Goal: Task Accomplishment & Management: Manage account settings

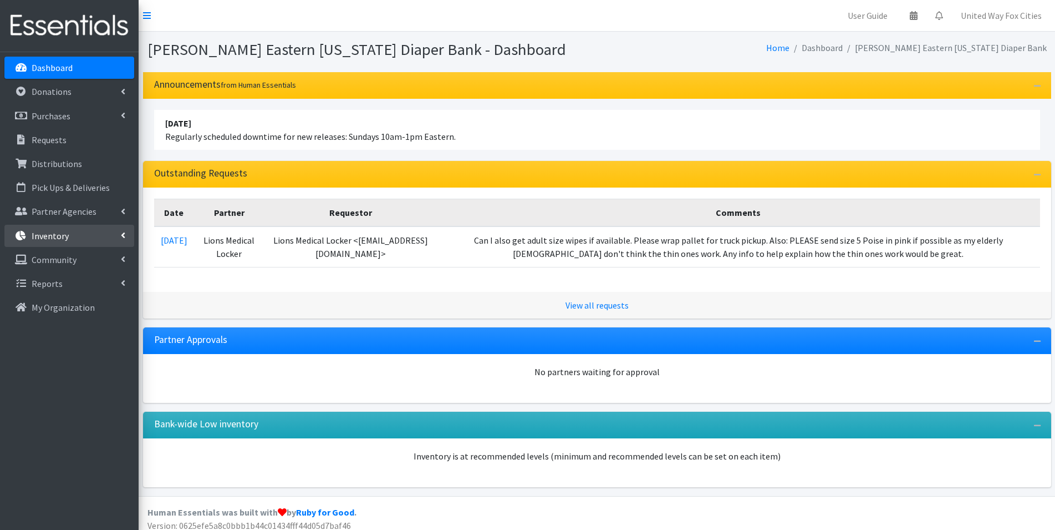
click at [126, 236] on link "Inventory" at bounding box center [69, 236] width 130 height 22
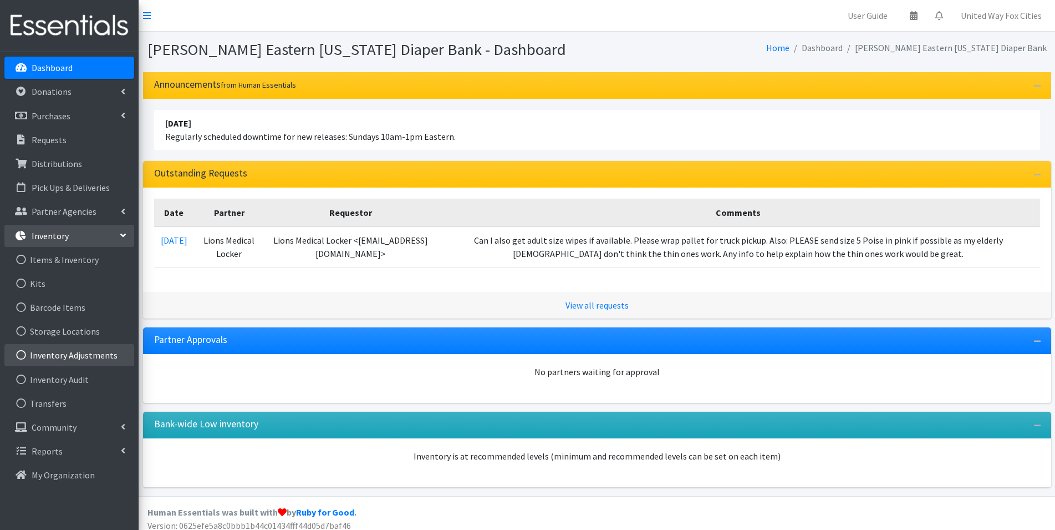
click at [88, 357] on link "Inventory Adjustments" at bounding box center [69, 355] width 130 height 22
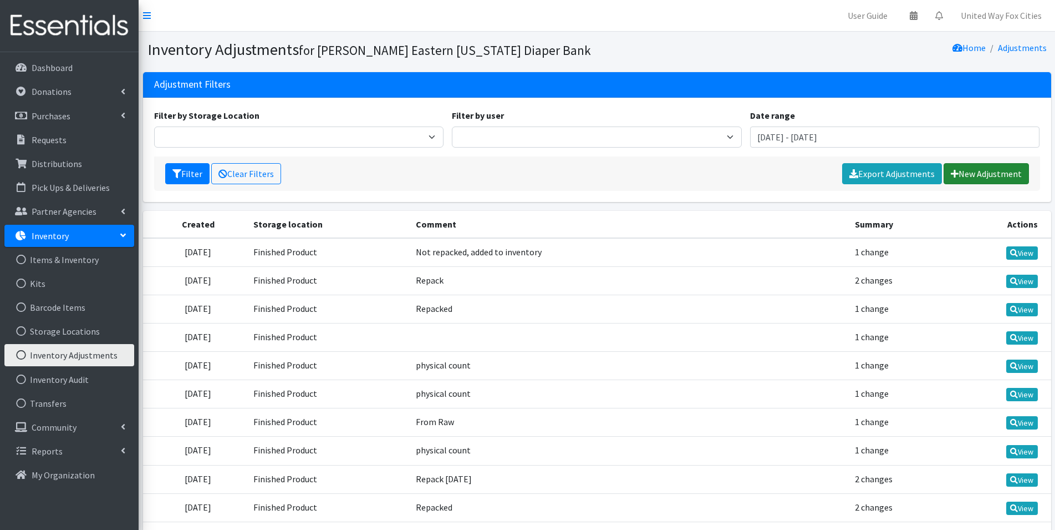
click at [974, 181] on link "New Adjustment" at bounding box center [986, 173] width 85 height 21
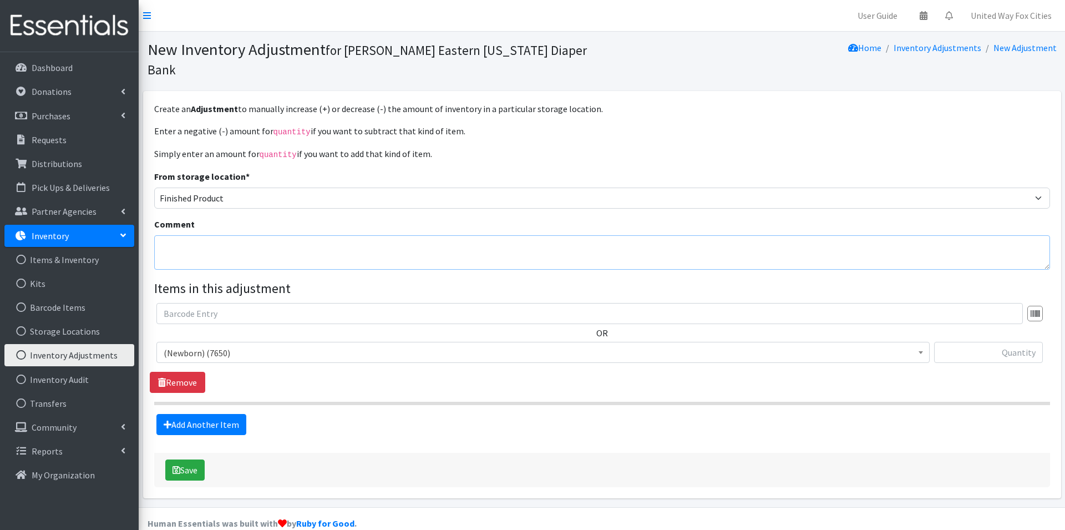
click at [206, 235] on textarea "Comment" at bounding box center [602, 252] width 896 height 34
type textarea "Added inventory from Raw"
click at [302, 345] on span "(Newborn) (7650)" at bounding box center [543, 353] width 759 height 16
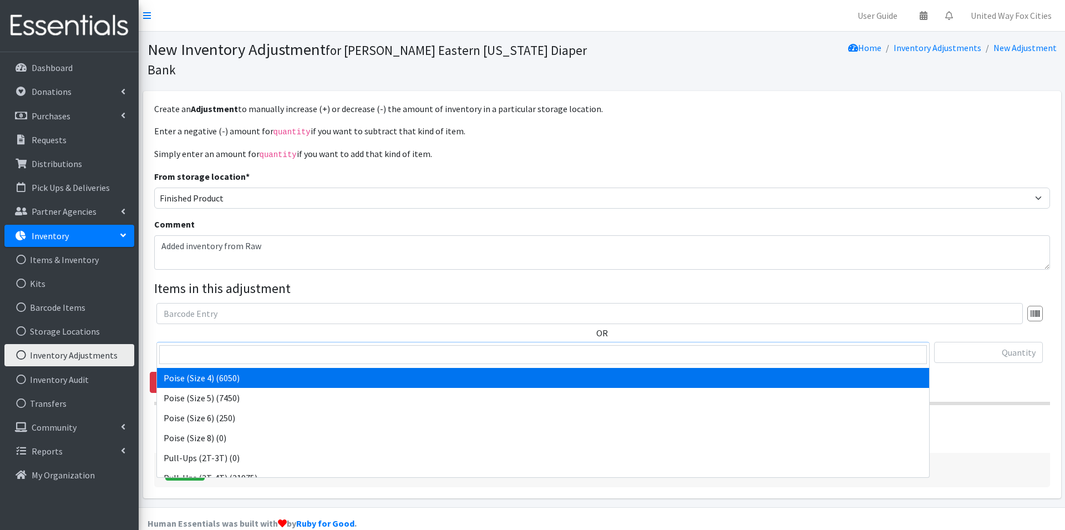
scroll to position [998, 0]
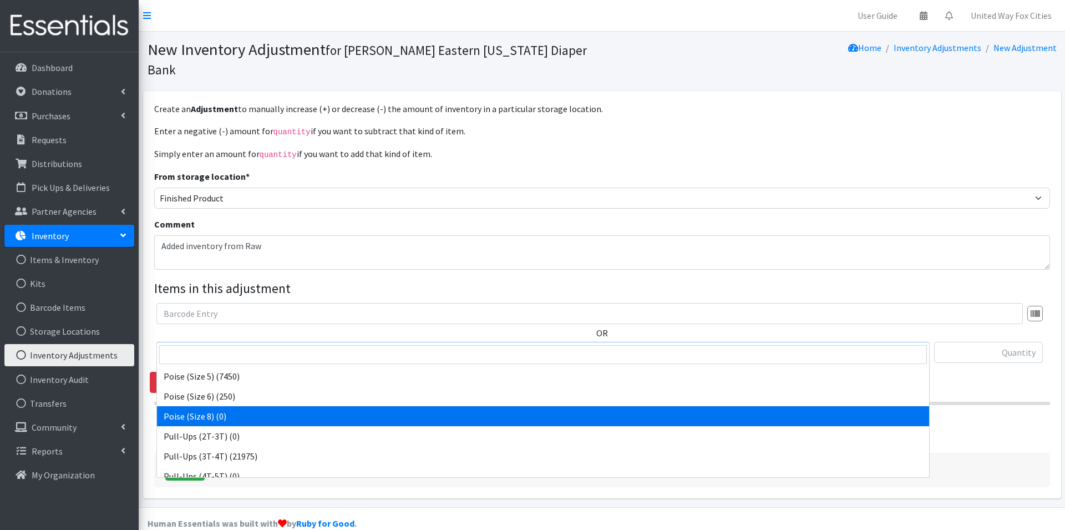
select select "14770"
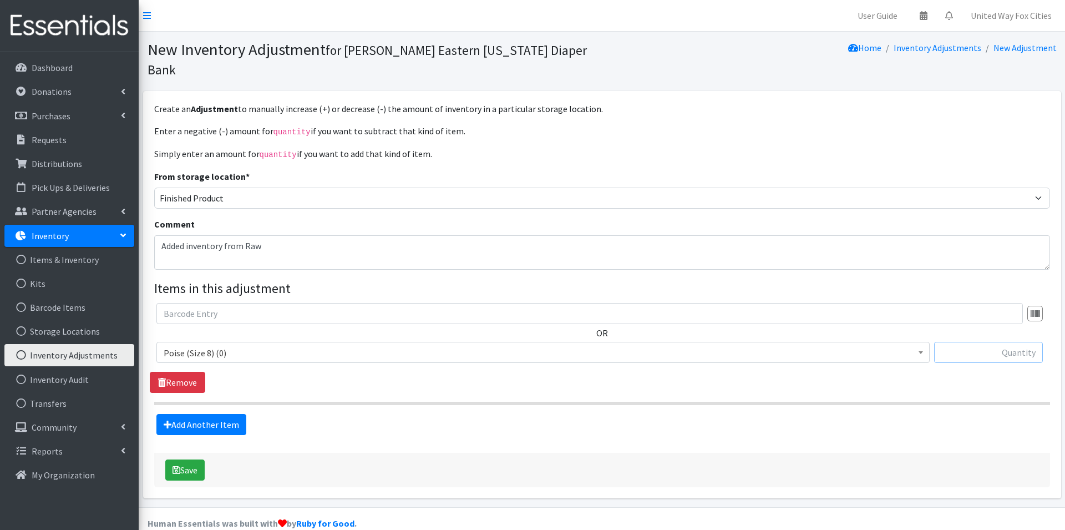
click at [1006, 342] on input "text" at bounding box center [988, 352] width 109 height 21
type input "1844"
click at [192, 459] on button "Save" at bounding box center [184, 469] width 39 height 21
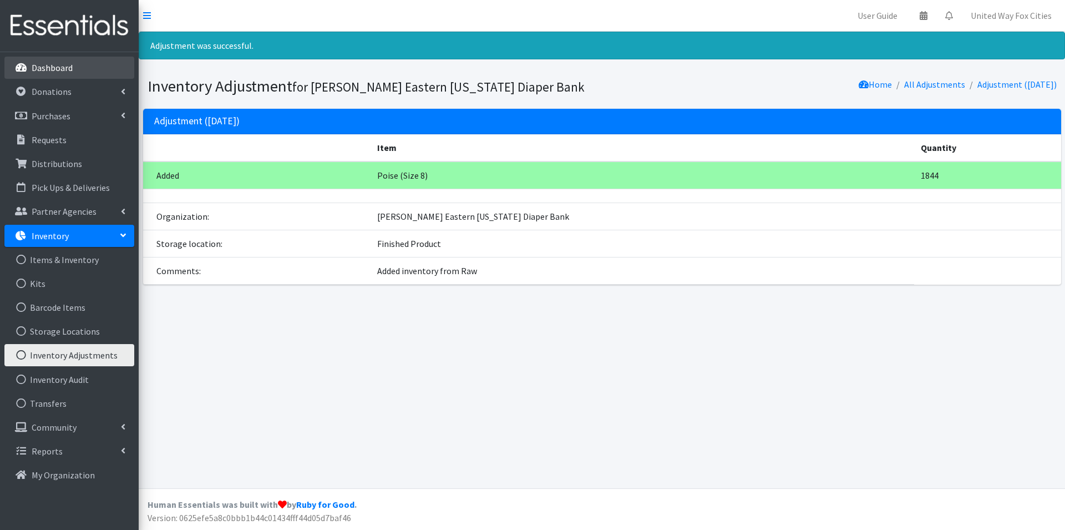
click at [50, 71] on p "Dashboard" at bounding box center [52, 67] width 41 height 11
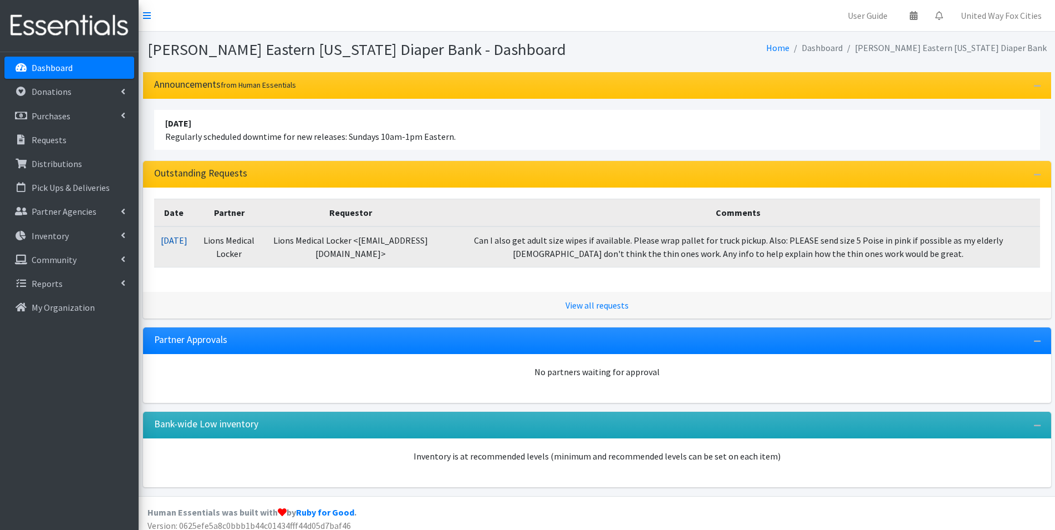
click at [179, 243] on link "10/10/2025" at bounding box center [174, 240] width 27 height 11
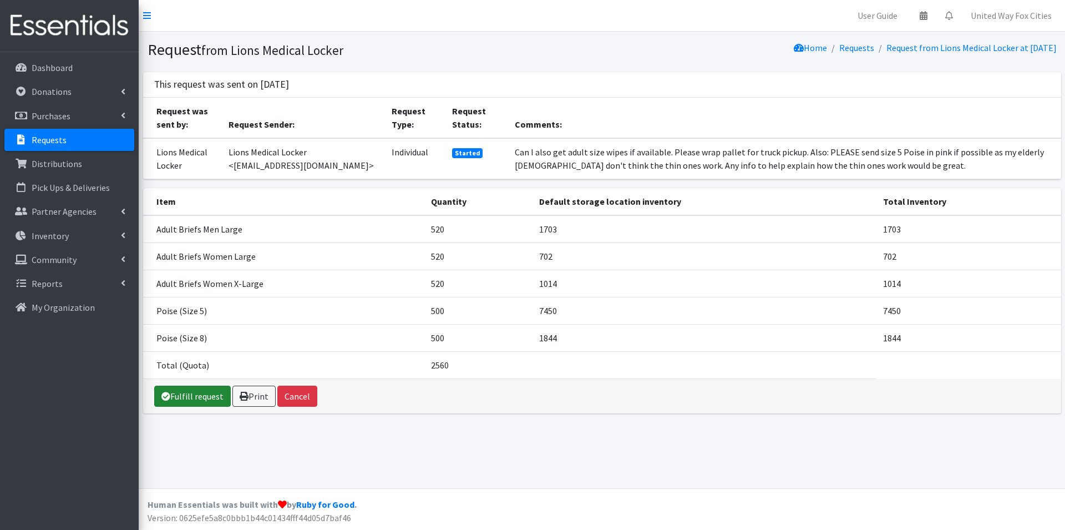
click at [193, 398] on link "Fulfill request" at bounding box center [192, 395] width 77 height 21
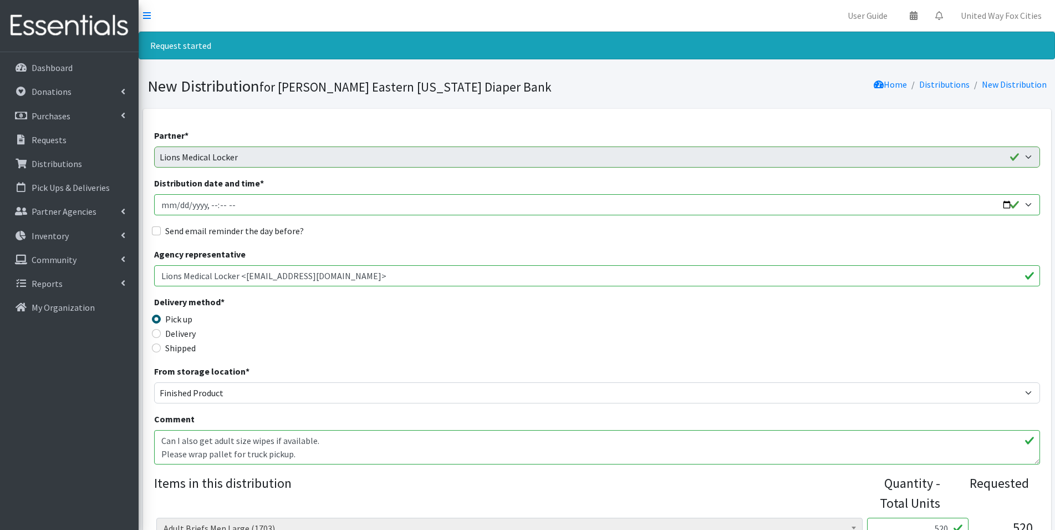
click at [1012, 208] on input "Distribution date and time *" at bounding box center [597, 204] width 886 height 21
click at [419, 241] on div "Partner * AASD Parents as Teachers ADVOCAP, Inc Appleton Area School District B…" at bounding box center [597, 514] width 886 height 770
click at [1009, 202] on input "Distribution date and time *" at bounding box center [597, 204] width 886 height 21
type input "2025-10-23T09:00"
click at [537, 226] on div "Send email reminder the day before?" at bounding box center [597, 230] width 886 height 13
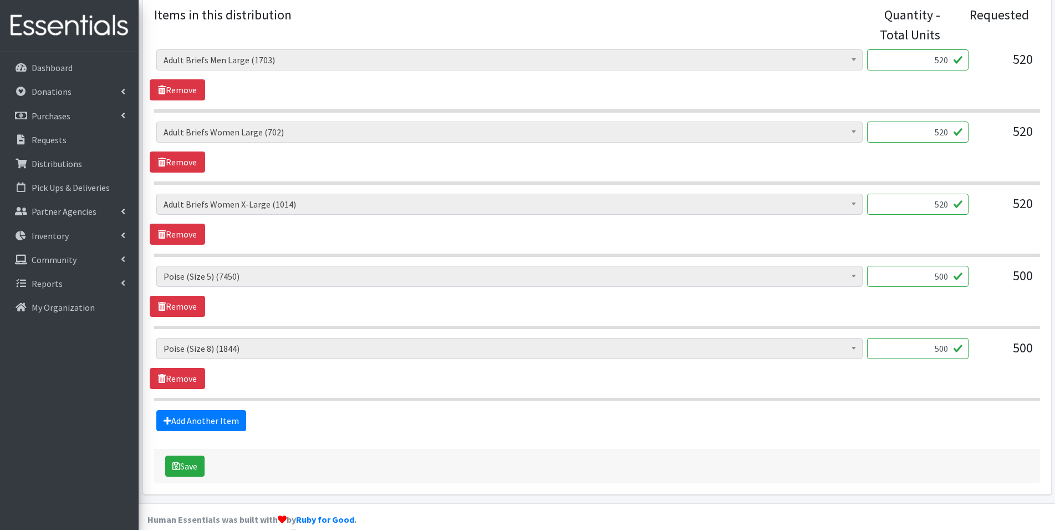
scroll to position [483, 0]
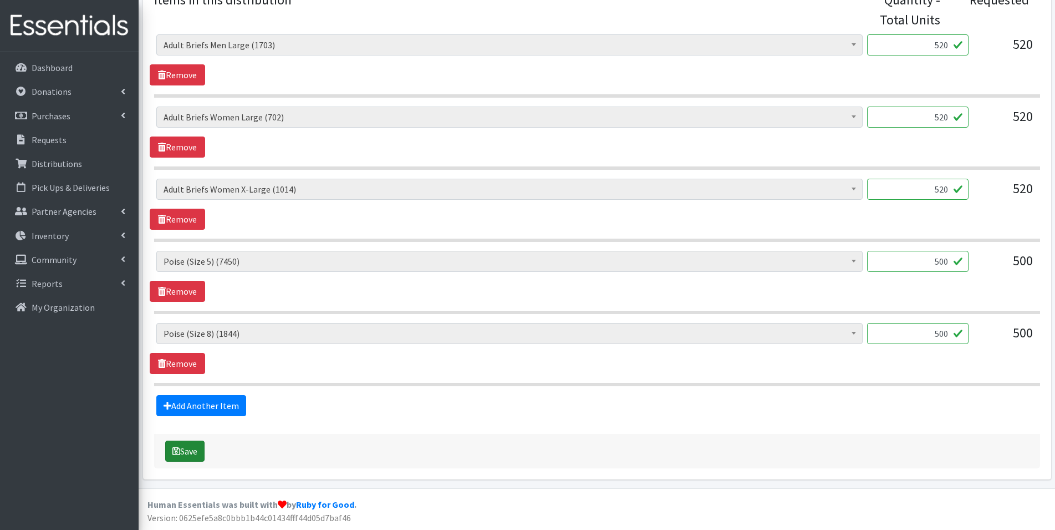
click at [196, 458] on button "Save" at bounding box center [184, 450] width 39 height 21
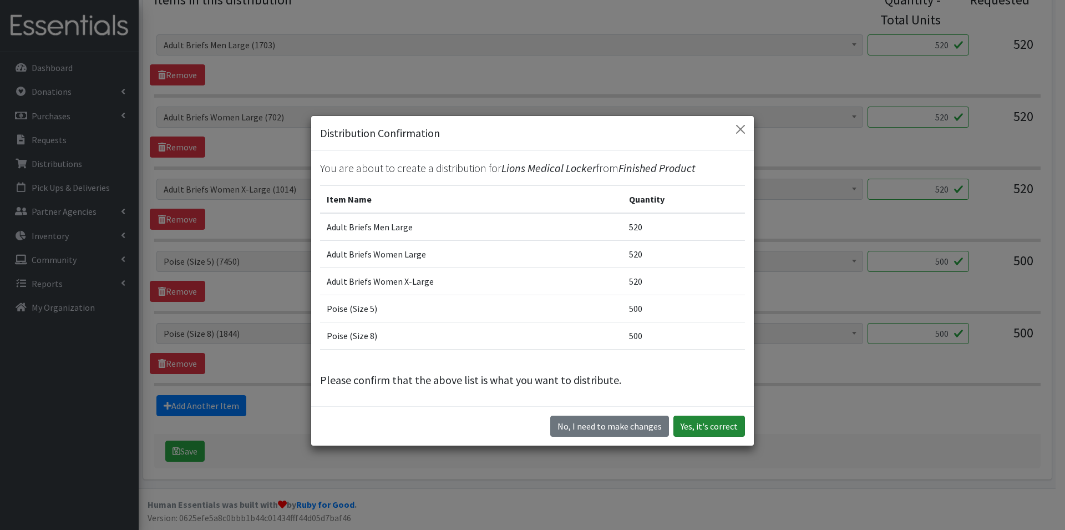
click at [713, 435] on button "Yes, it's correct" at bounding box center [709, 425] width 72 height 21
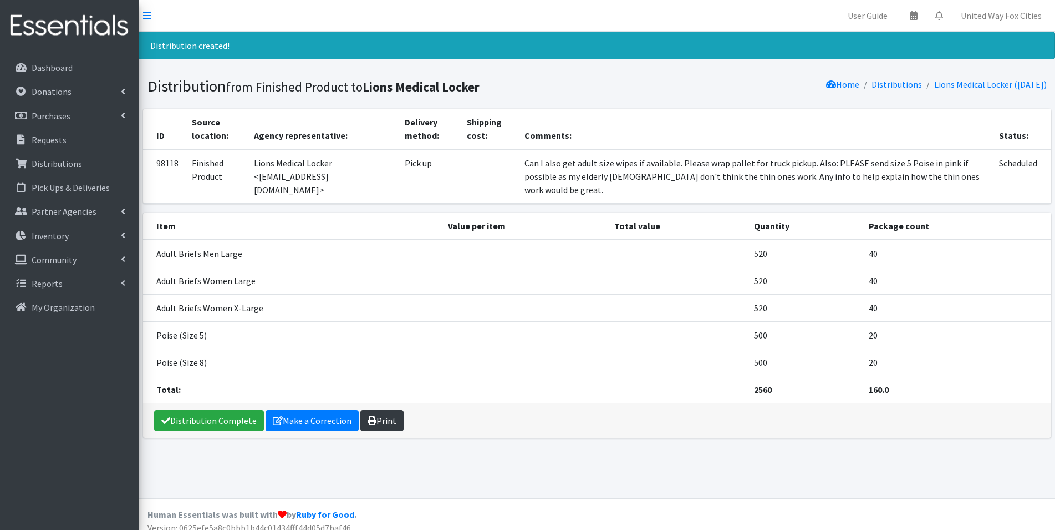
click at [380, 413] on link "Print" at bounding box center [381, 420] width 43 height 21
click at [55, 72] on p "Dashboard" at bounding box center [52, 67] width 41 height 11
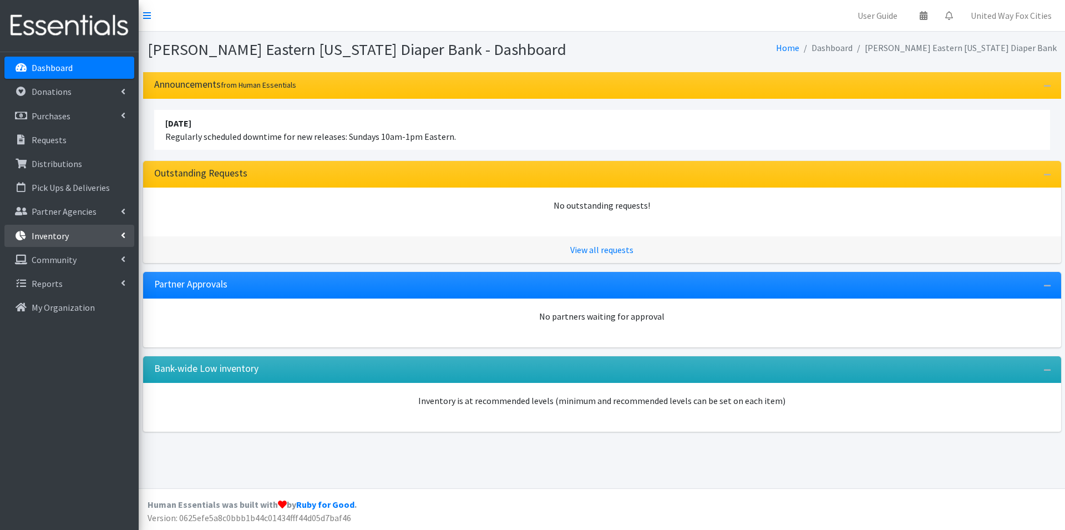
click at [70, 237] on link "Inventory" at bounding box center [69, 236] width 130 height 22
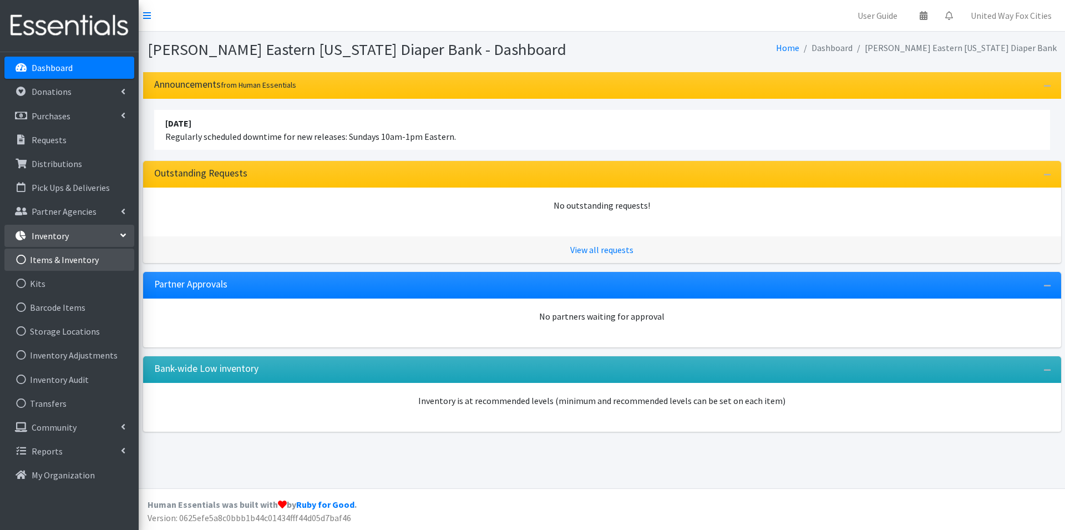
click at [83, 262] on link "Items & Inventory" at bounding box center [69, 259] width 130 height 22
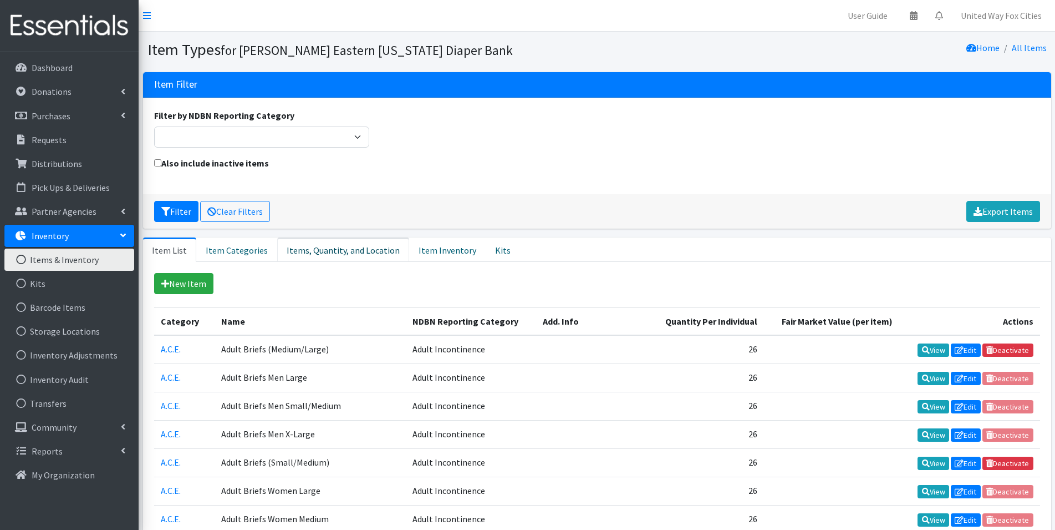
click at [336, 248] on link "Items, Quantity, and Location" at bounding box center [343, 249] width 132 height 24
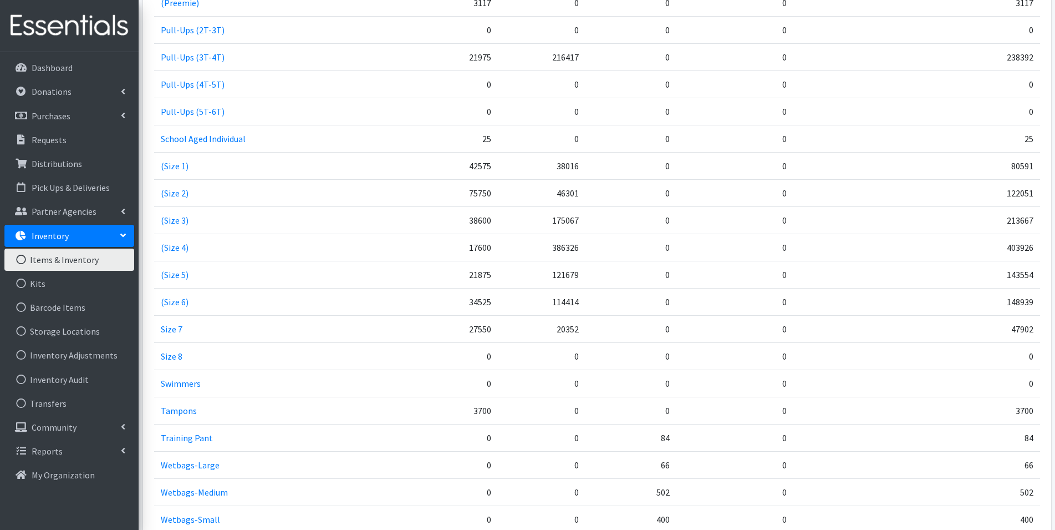
scroll to position [1608, 0]
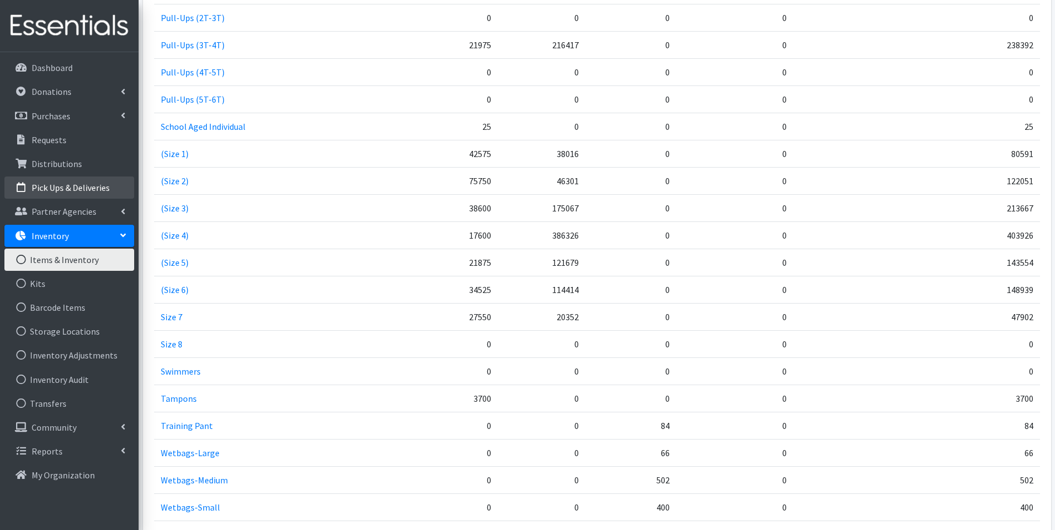
click at [78, 185] on p "Pick Ups & Deliveries" at bounding box center [71, 187] width 78 height 11
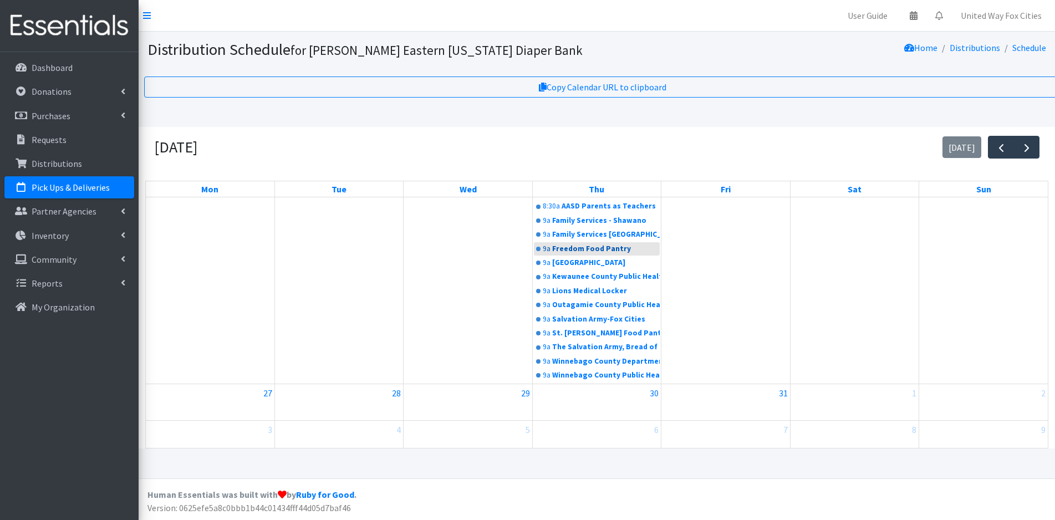
scroll to position [308, 0]
click at [566, 253] on link "9a Freedom Food Pantry" at bounding box center [597, 247] width 126 height 13
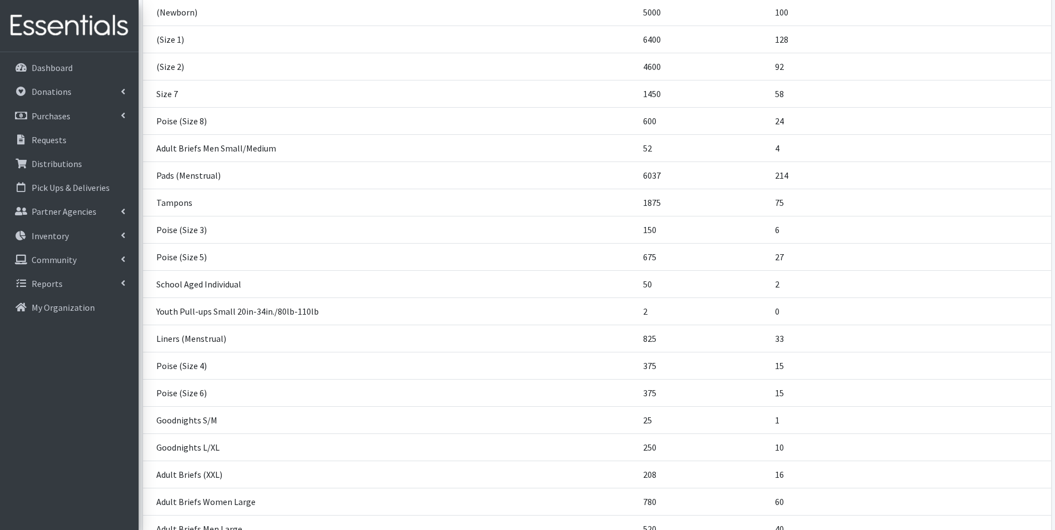
scroll to position [662, 0]
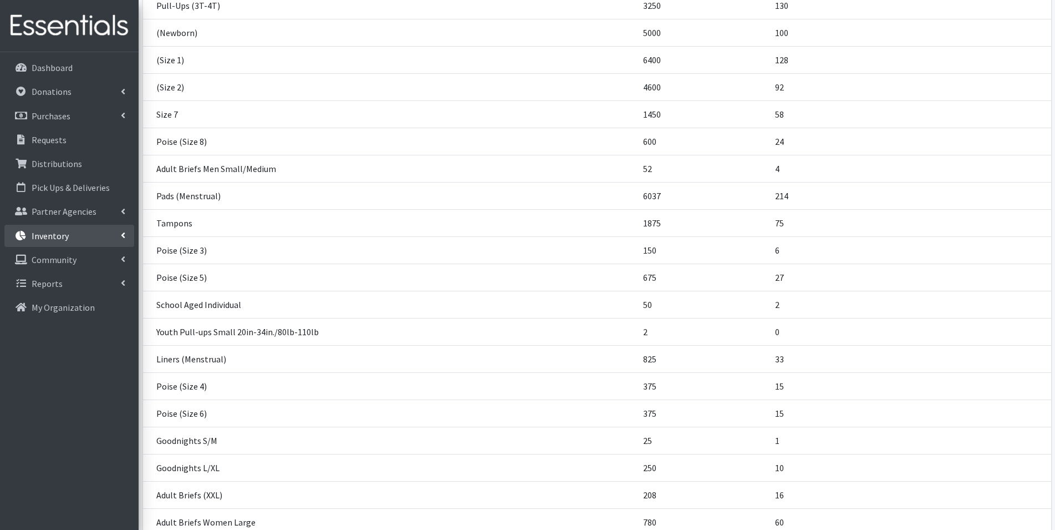
click at [120, 235] on link "Inventory" at bounding box center [69, 236] width 130 height 22
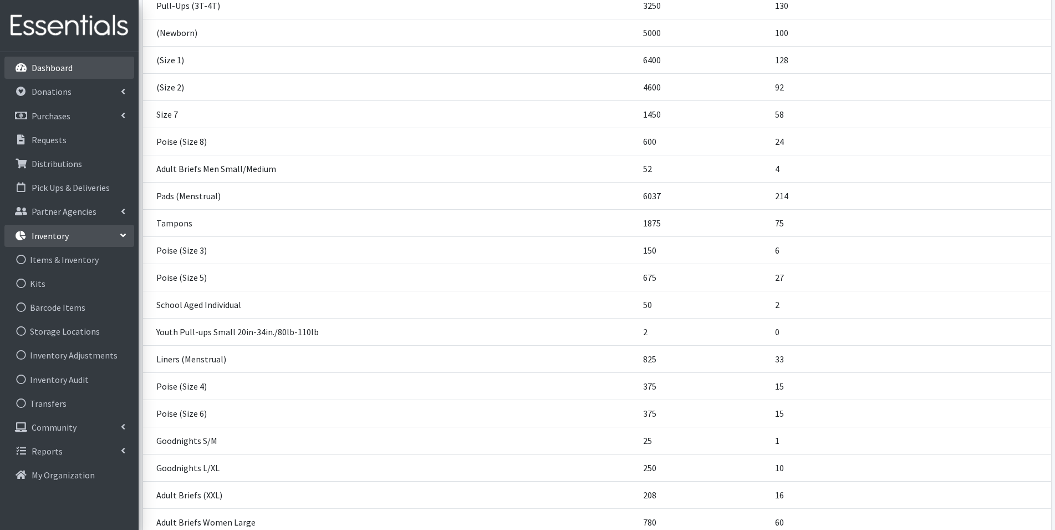
click at [49, 69] on p "Dashboard" at bounding box center [52, 67] width 41 height 11
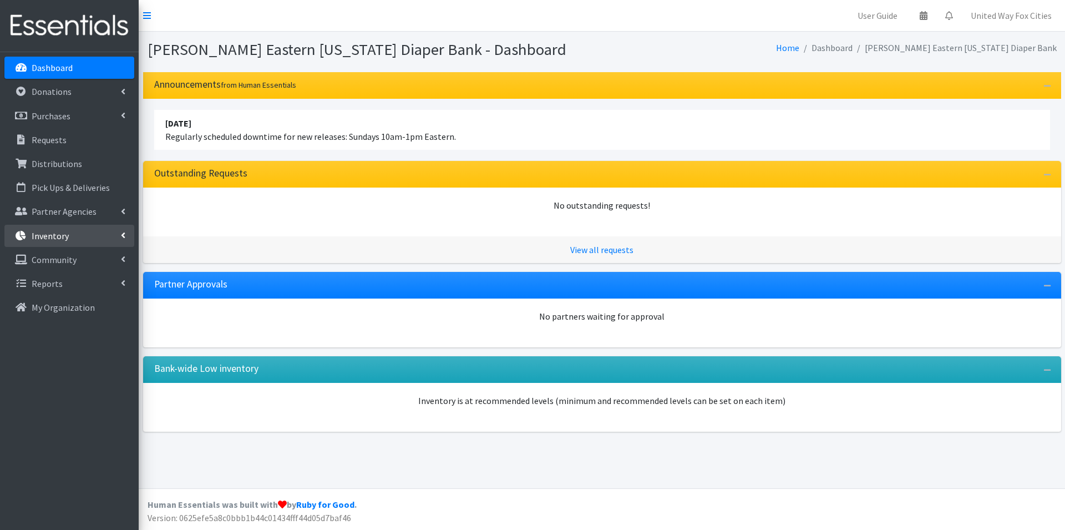
click at [125, 232] on icon at bounding box center [123, 235] width 4 height 9
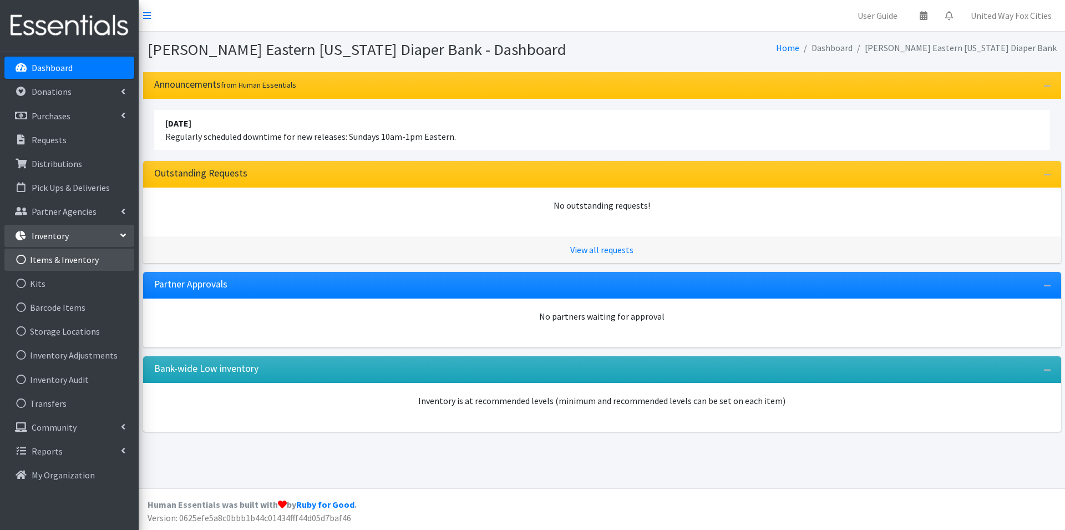
click at [78, 263] on link "Items & Inventory" at bounding box center [69, 259] width 130 height 22
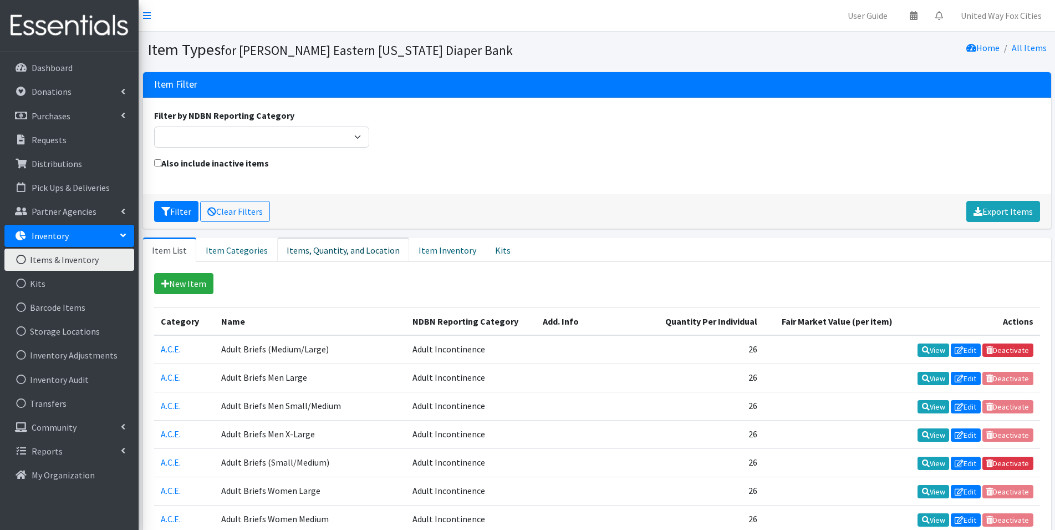
click at [359, 247] on link "Items, Quantity, and Location" at bounding box center [343, 249] width 132 height 24
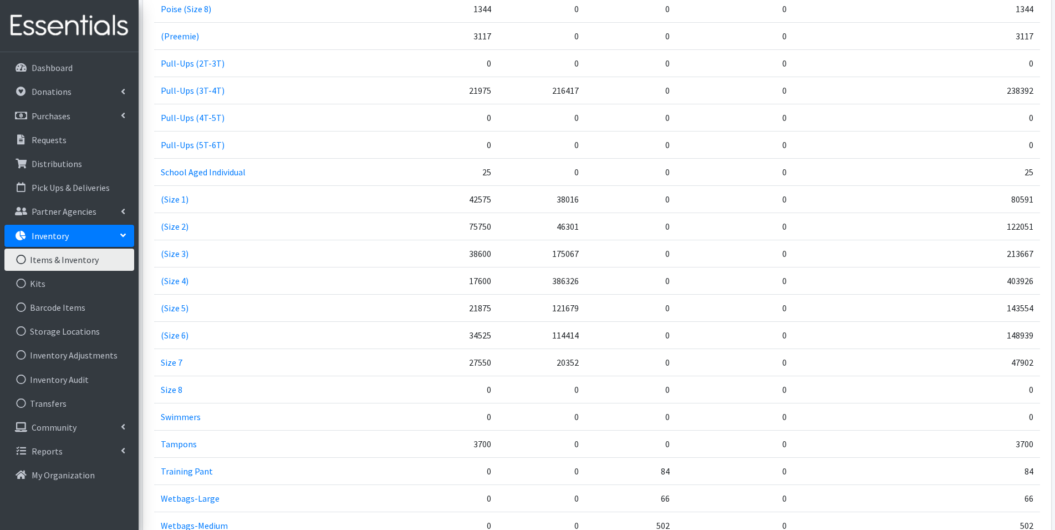
scroll to position [1608, 0]
